Goal: Use online tool/utility: Utilize a website feature to perform a specific function

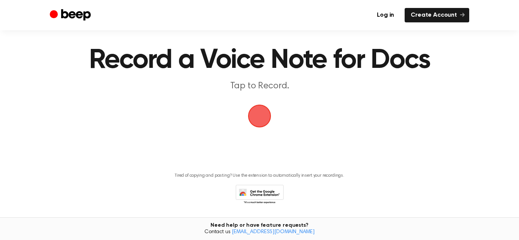
scroll to position [37, 0]
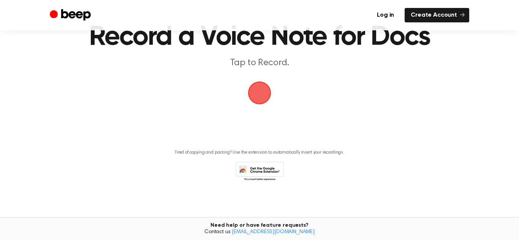
click at [266, 100] on span "button" at bounding box center [259, 93] width 25 height 25
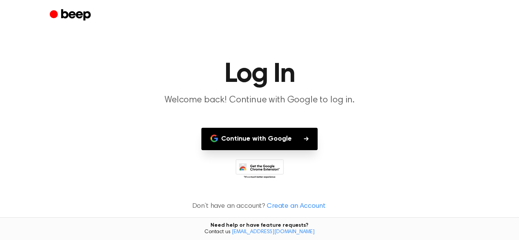
click at [282, 148] on button "Continue with Google" at bounding box center [259, 139] width 116 height 22
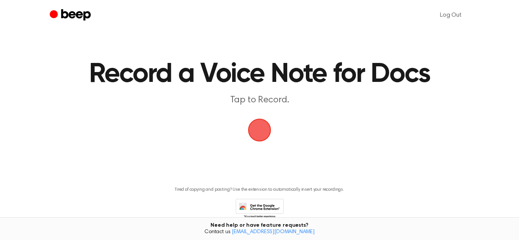
click at [261, 136] on span "button" at bounding box center [259, 130] width 25 height 25
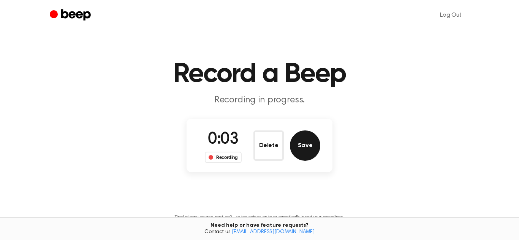
click at [315, 147] on button "Save" at bounding box center [305, 146] width 30 height 30
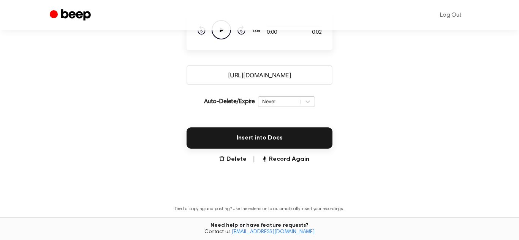
scroll to position [111, 0]
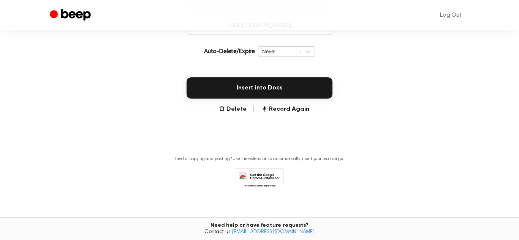
scroll to position [166, 0]
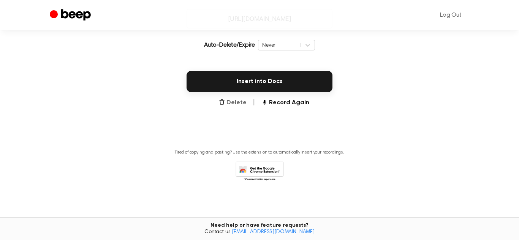
click at [232, 100] on button "Delete" at bounding box center [233, 102] width 28 height 9
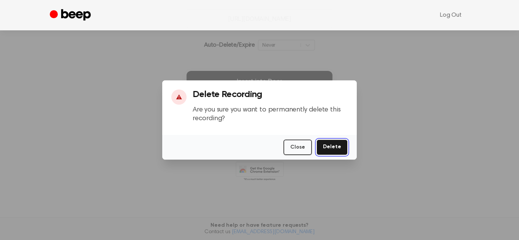
click at [338, 149] on button "Delete" at bounding box center [331, 148] width 31 height 16
